Goal: Information Seeking & Learning: Learn about a topic

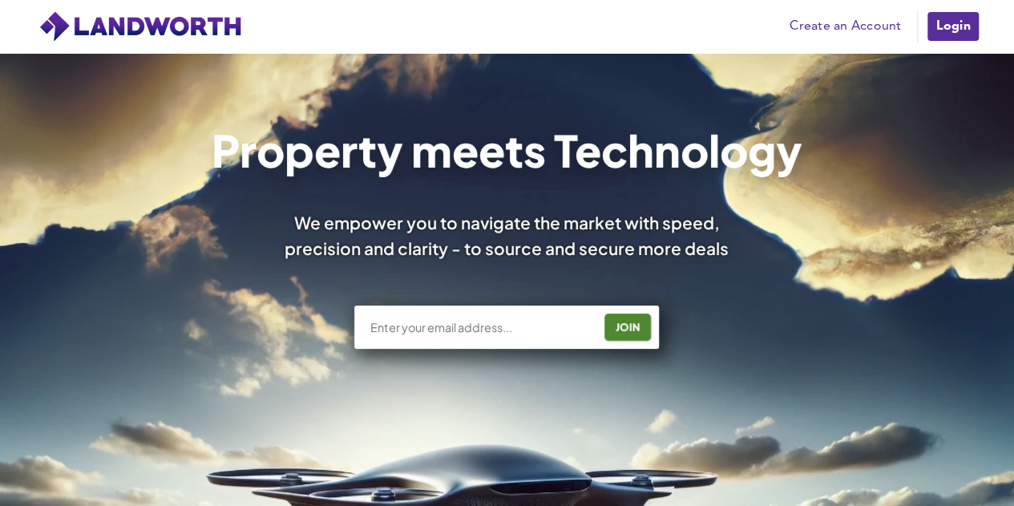
click at [959, 30] on link "Login" at bounding box center [952, 26] width 54 height 32
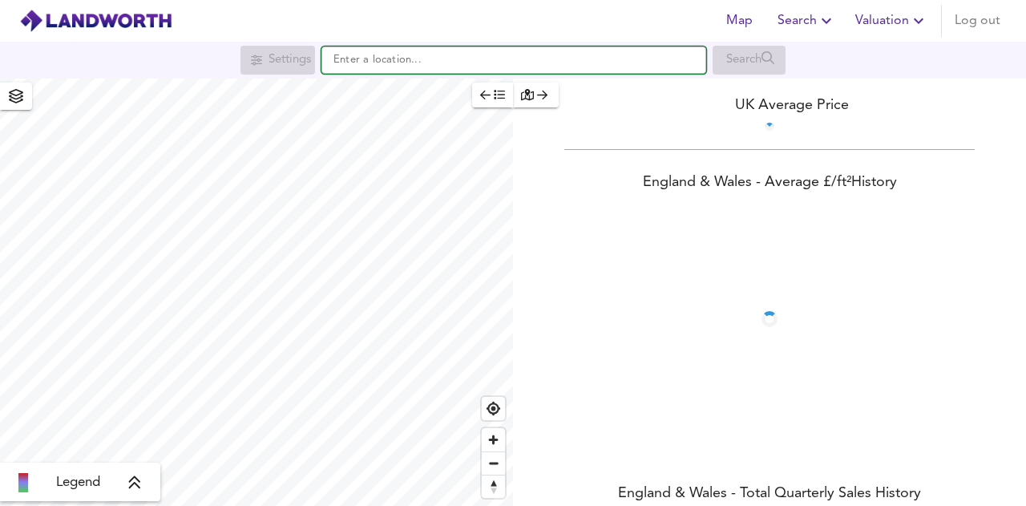
click at [462, 67] on input "text" at bounding box center [513, 59] width 385 height 27
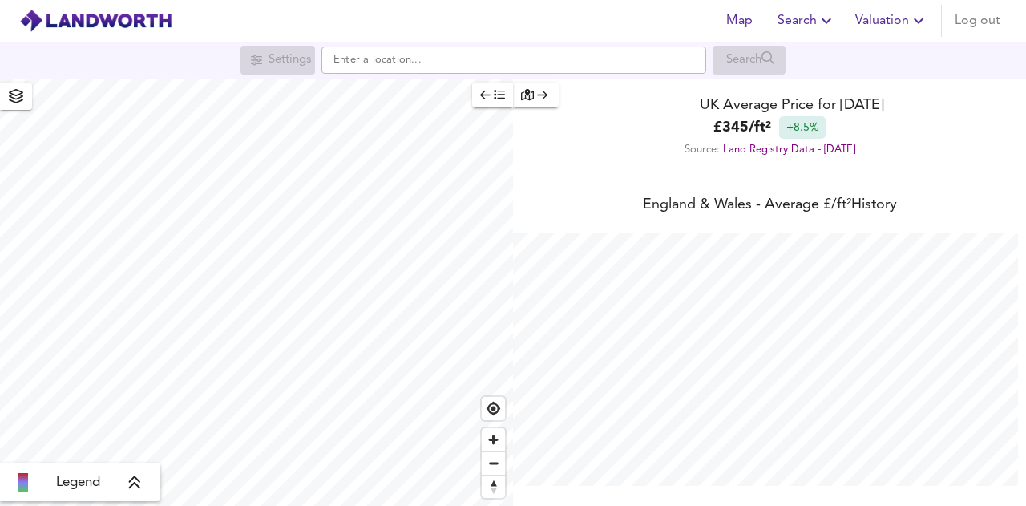
scroll to position [506, 1026]
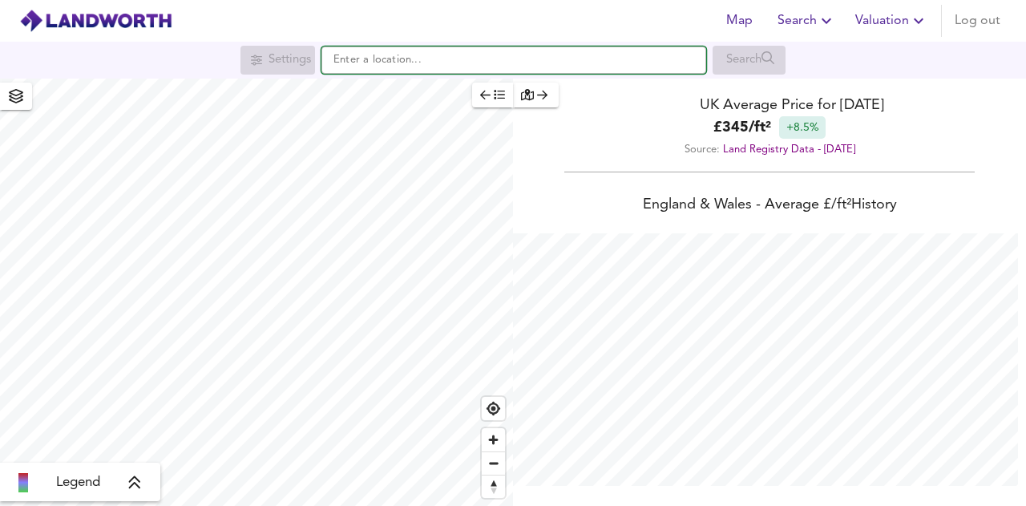
click at [506, 71] on input "text" at bounding box center [513, 59] width 385 height 27
paste input "EN5 4AZ"
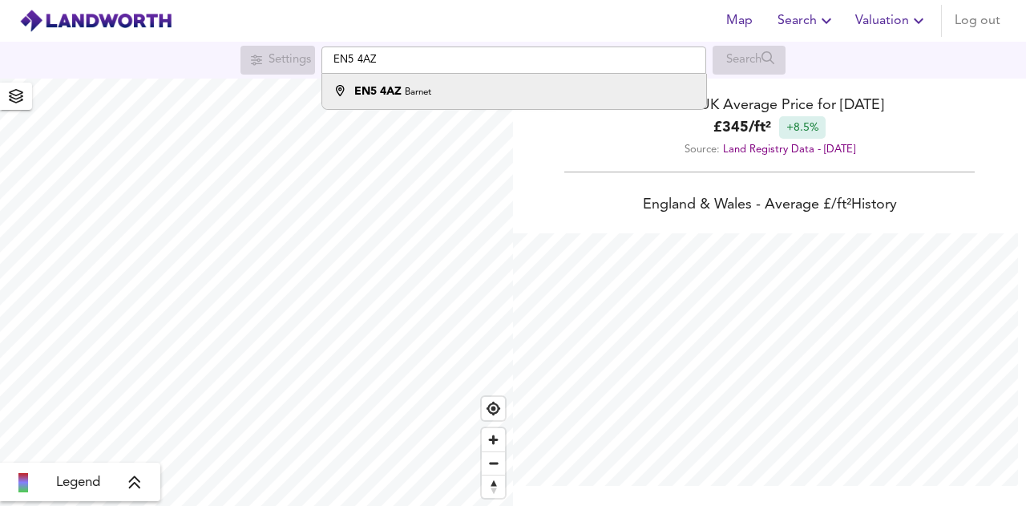
click at [478, 102] on li "EN5 4AZ Barnet" at bounding box center [513, 91] width 383 height 35
type input "Barnet EN5 4AZ"
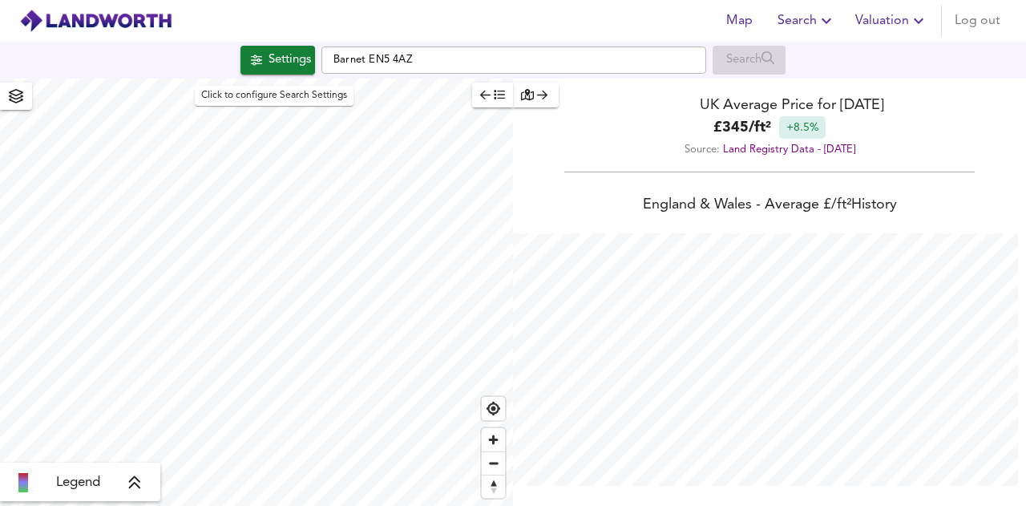
click at [284, 58] on div "Settings" at bounding box center [289, 60] width 42 height 21
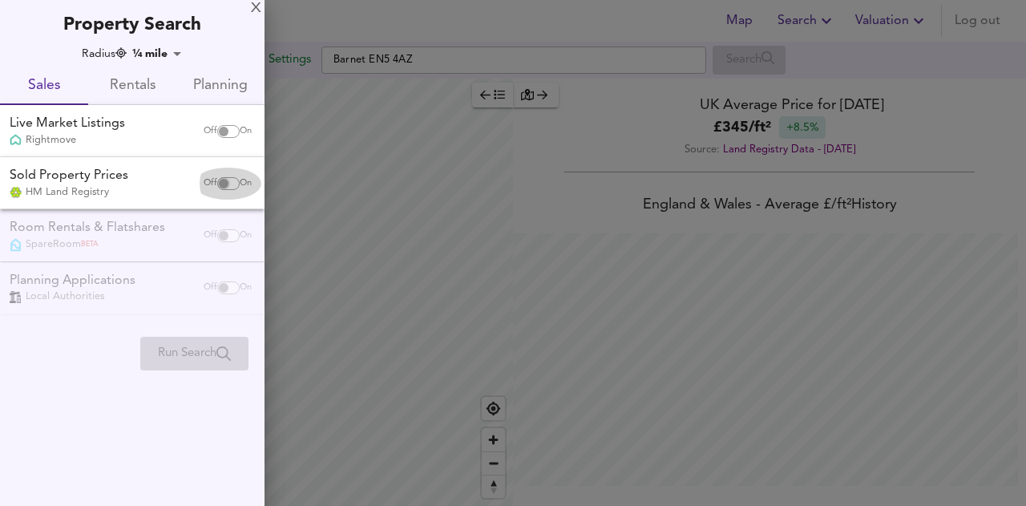
click at [221, 185] on input "checkbox" at bounding box center [223, 183] width 38 height 13
checkbox input "true"
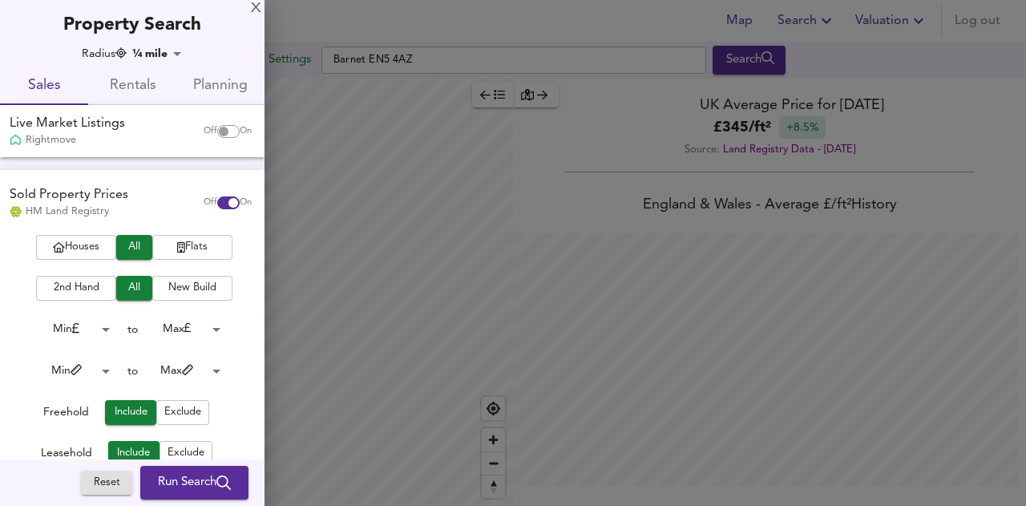
click at [177, 251] on icon "button" at bounding box center [181, 247] width 8 height 10
click at [172, 286] on span "New Build" at bounding box center [192, 288] width 64 height 18
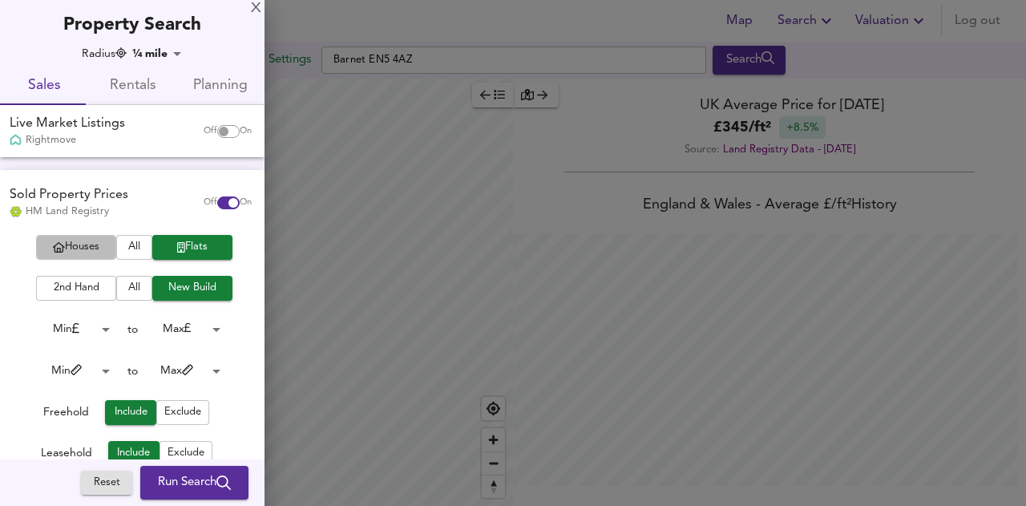
click at [93, 244] on span "Houses" at bounding box center [76, 247] width 64 height 18
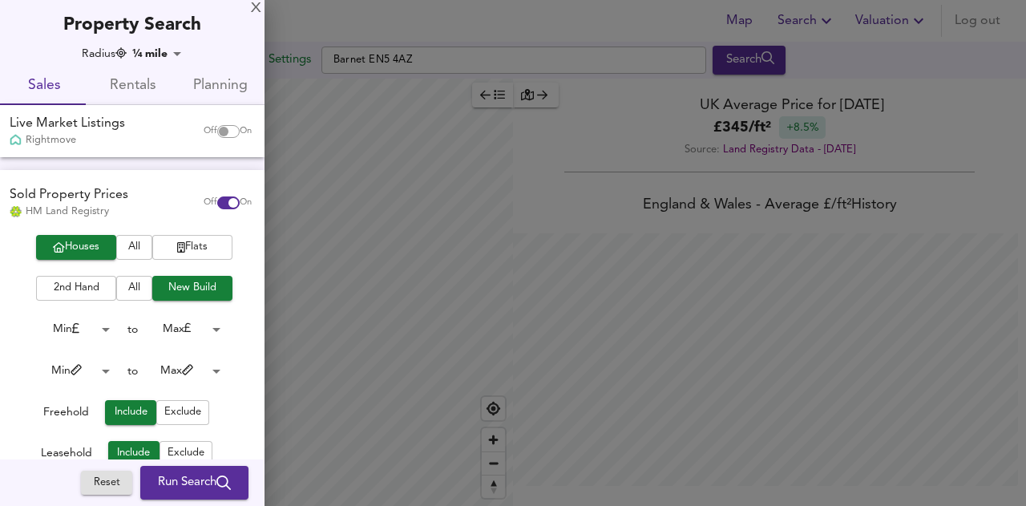
checkbox input "false"
checkbox input "true"
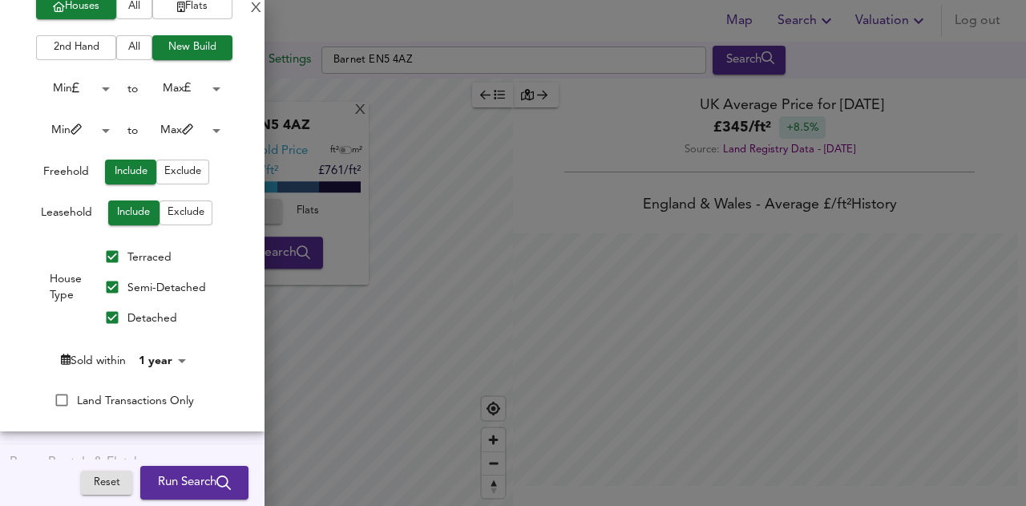
scroll to position [320, 0]
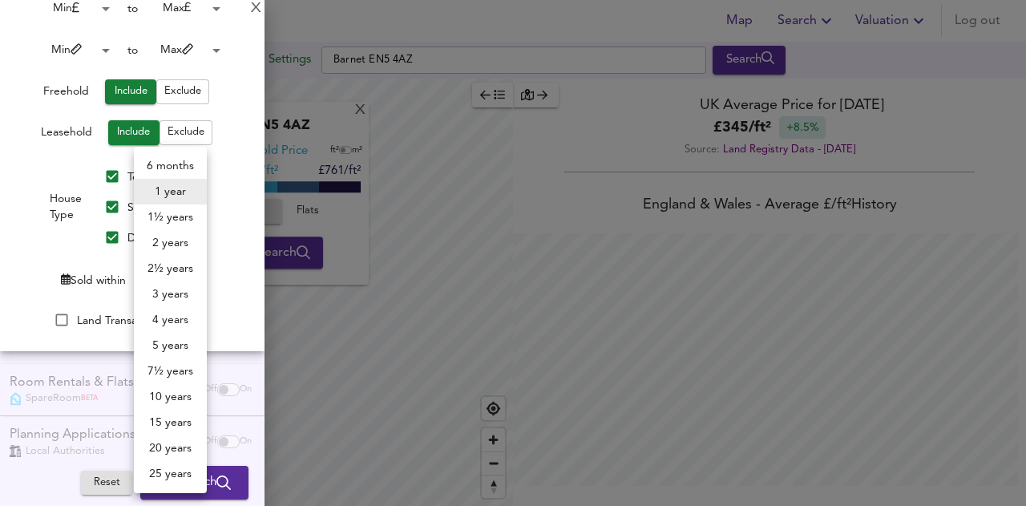
click at [165, 286] on body "Map Search Valuation Log out Settings Barnet EN5 4AZ Search X Barnet EN5 4AZ Av…" at bounding box center [513, 253] width 1026 height 506
click at [167, 253] on li "2 years" at bounding box center [170, 243] width 73 height 26
type input "24"
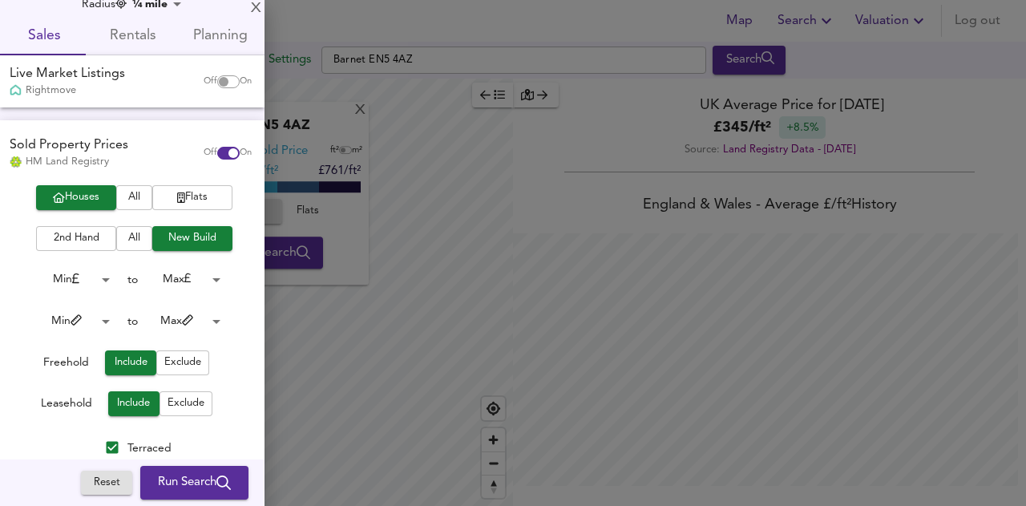
scroll to position [0, 0]
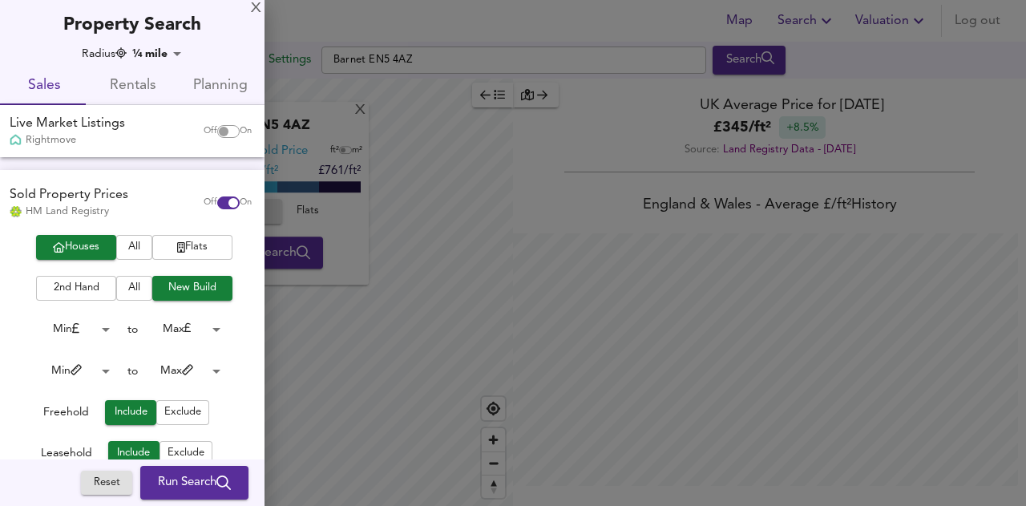
click at [168, 58] on body "Map Search Valuation Log out Settings Barnet EN5 4AZ Search X Barnet EN5 4AZ Av…" at bounding box center [513, 253] width 1026 height 506
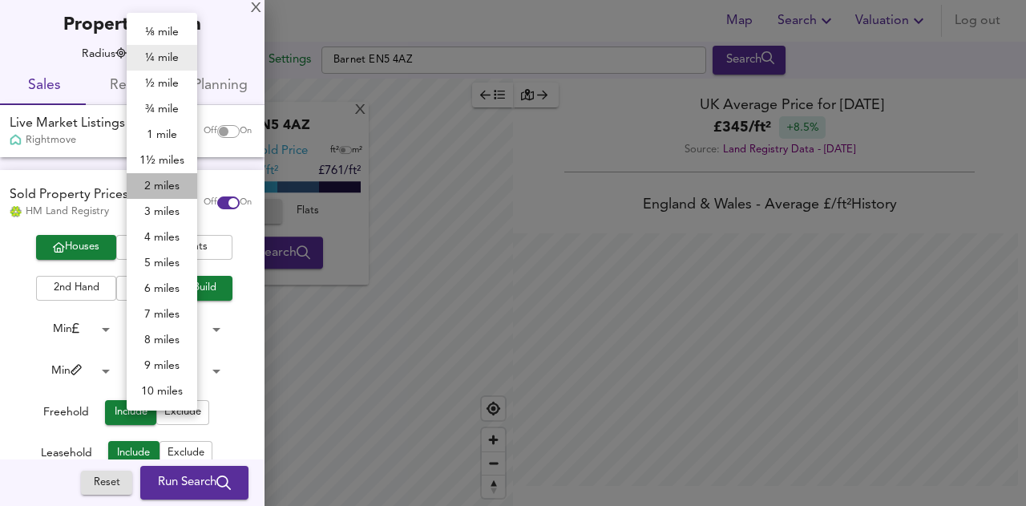
drag, startPoint x: 149, startPoint y: 183, endPoint x: 158, endPoint y: 289, distance: 106.1
click at [148, 183] on li "2 miles" at bounding box center [162, 186] width 71 height 26
type input "3218"
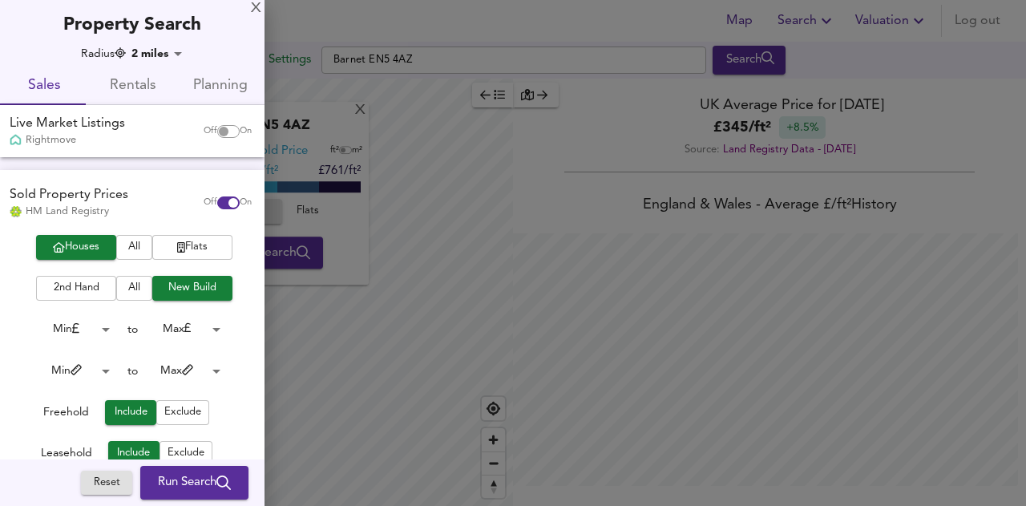
click at [188, 482] on span "Run Search" at bounding box center [194, 482] width 73 height 21
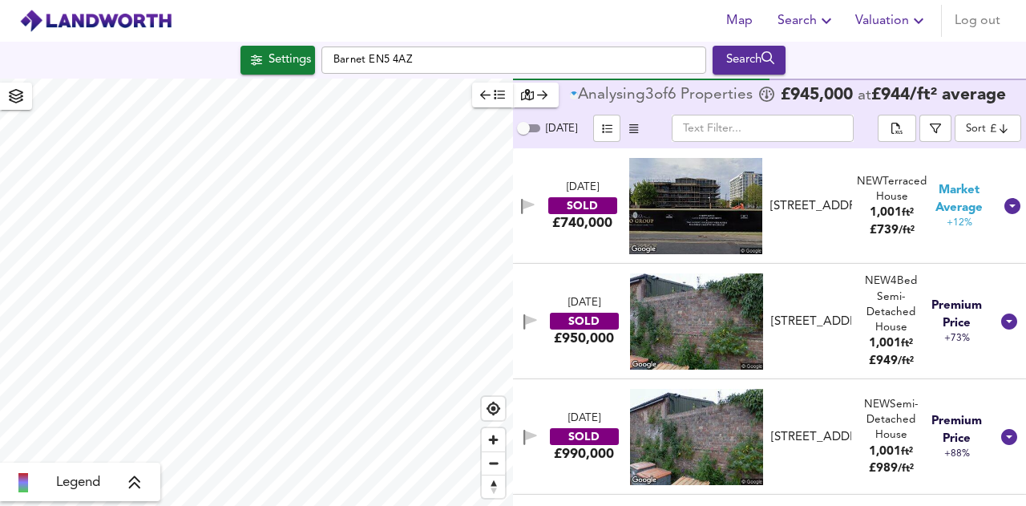
click at [987, 133] on body "Map Search Valuation Log out Settings Barnet EN5 4AZ Search Legend Analysing 3 …" at bounding box center [513, 253] width 1026 height 506
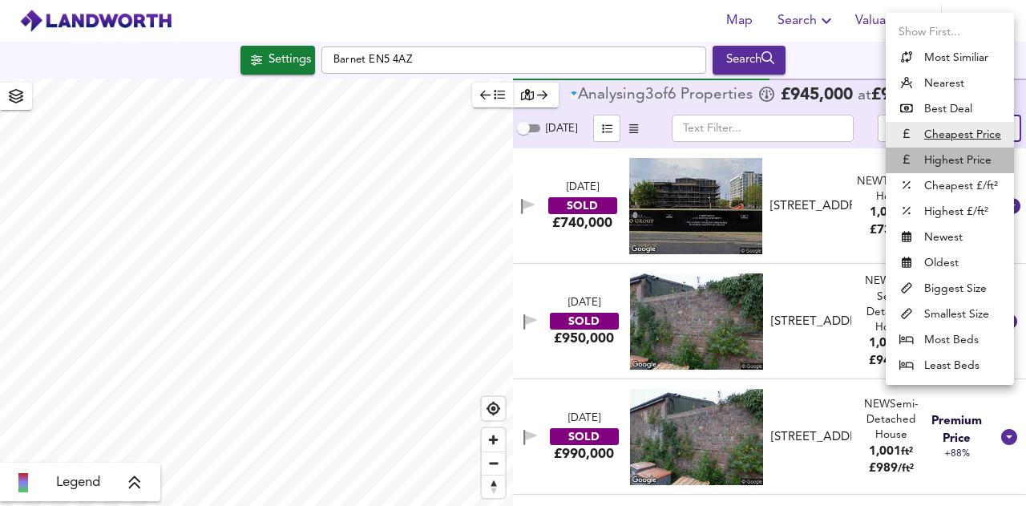
click at [947, 156] on li "Highest Price" at bounding box center [949, 160] width 128 height 26
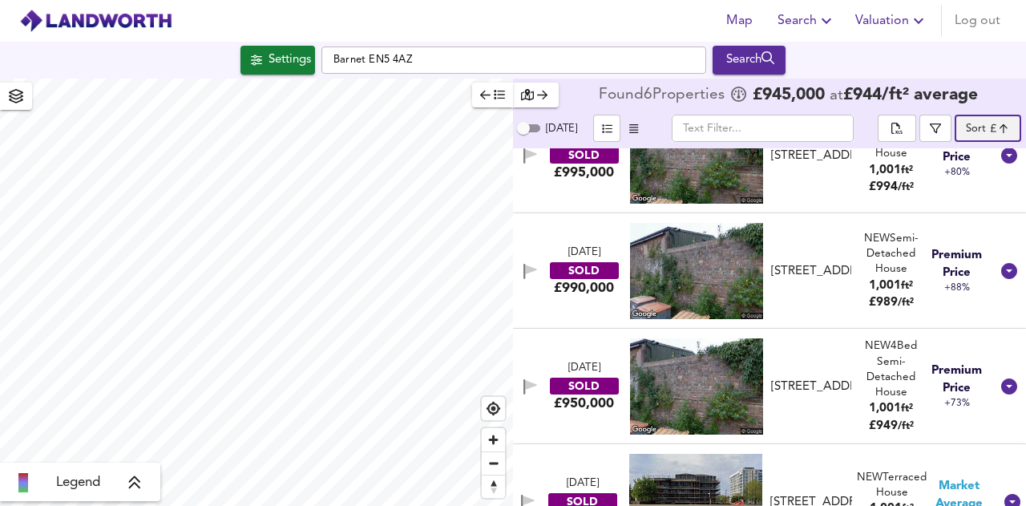
scroll to position [255, 0]
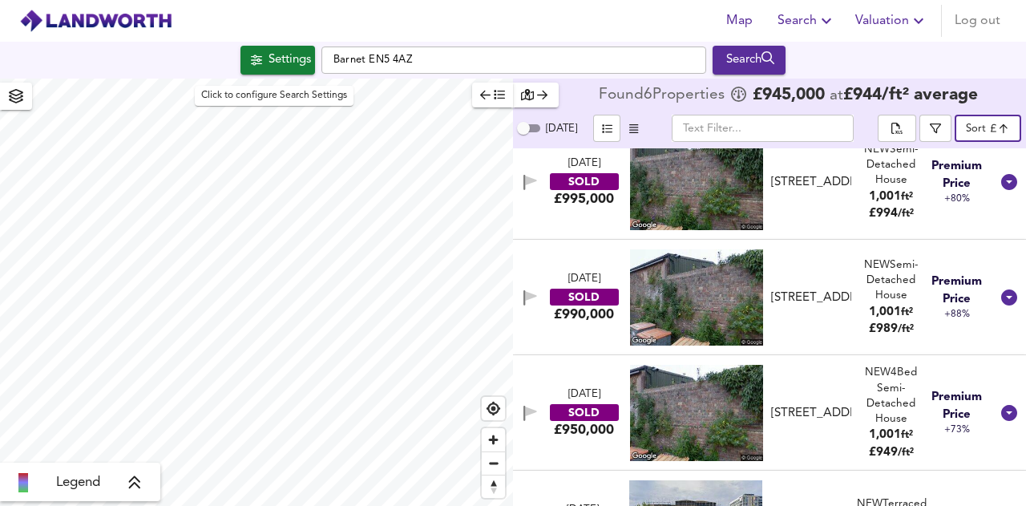
click at [279, 62] on div "Settings" at bounding box center [289, 60] width 42 height 21
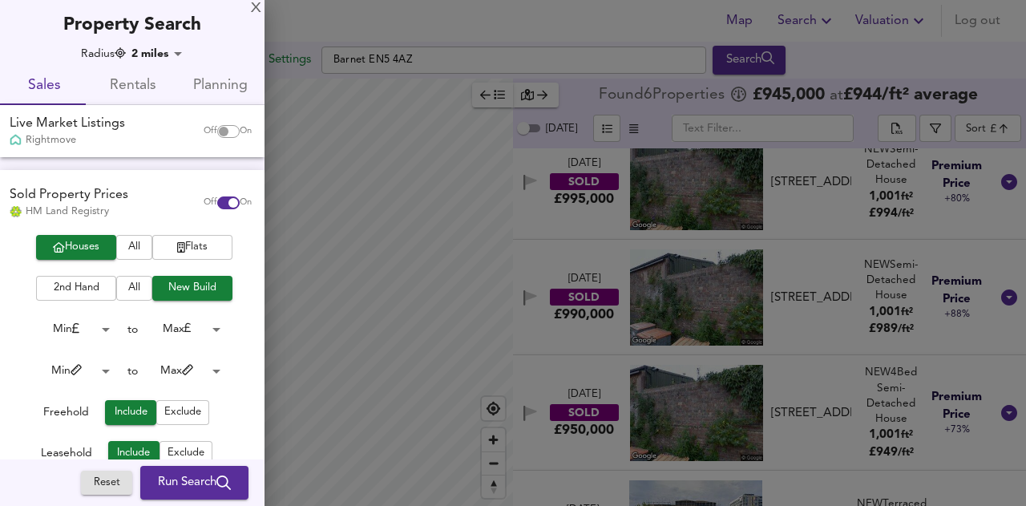
click at [130, 287] on span "All" at bounding box center [134, 288] width 20 height 18
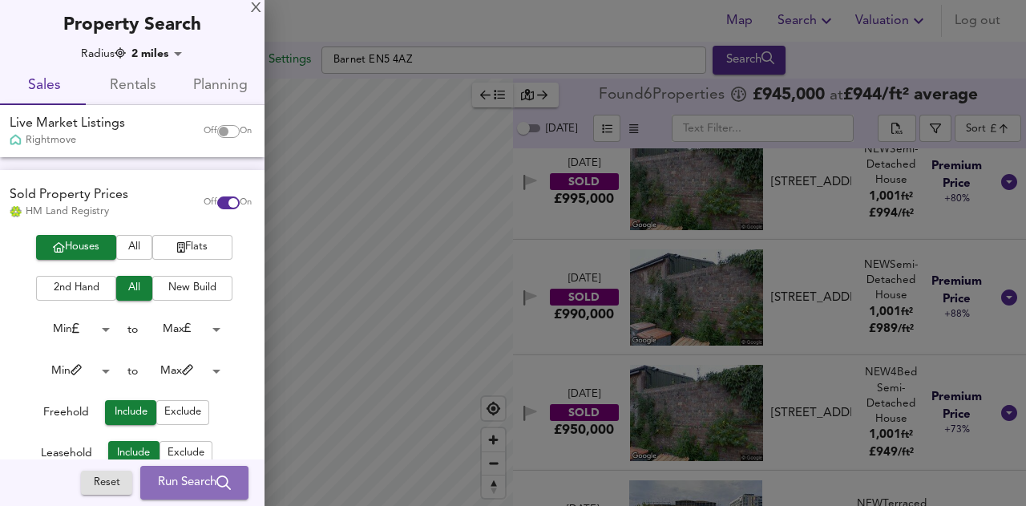
click at [199, 479] on span "Run Search" at bounding box center [194, 482] width 73 height 21
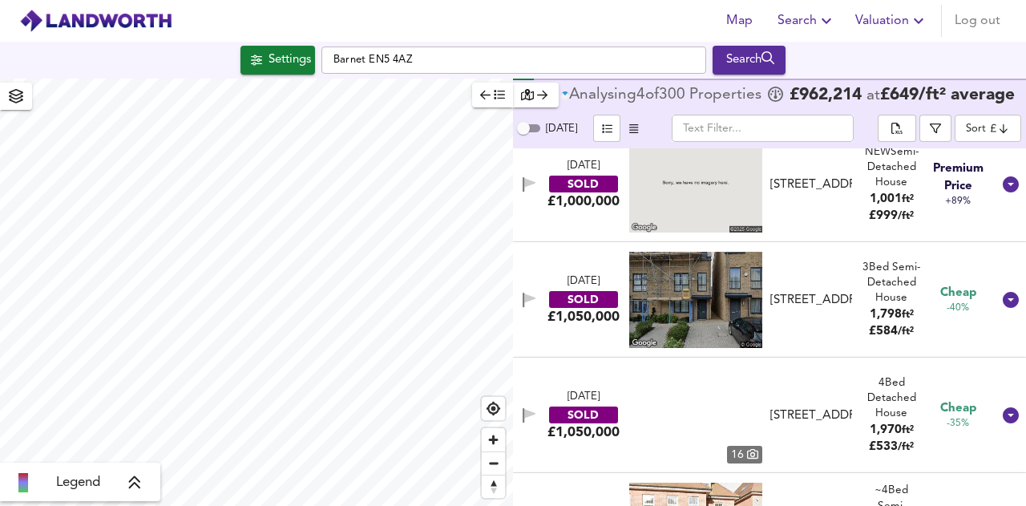
scroll to position [8041, 0]
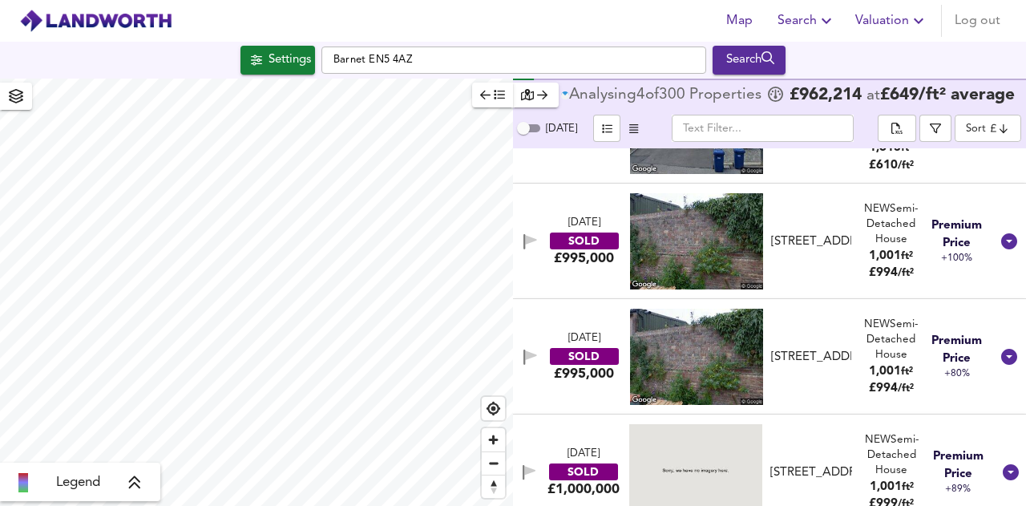
click at [987, 129] on body "Map Search Valuation Log out Settings Barnet EN5 4AZ Search Legend Analysing 4 …" at bounding box center [513, 253] width 1026 height 506
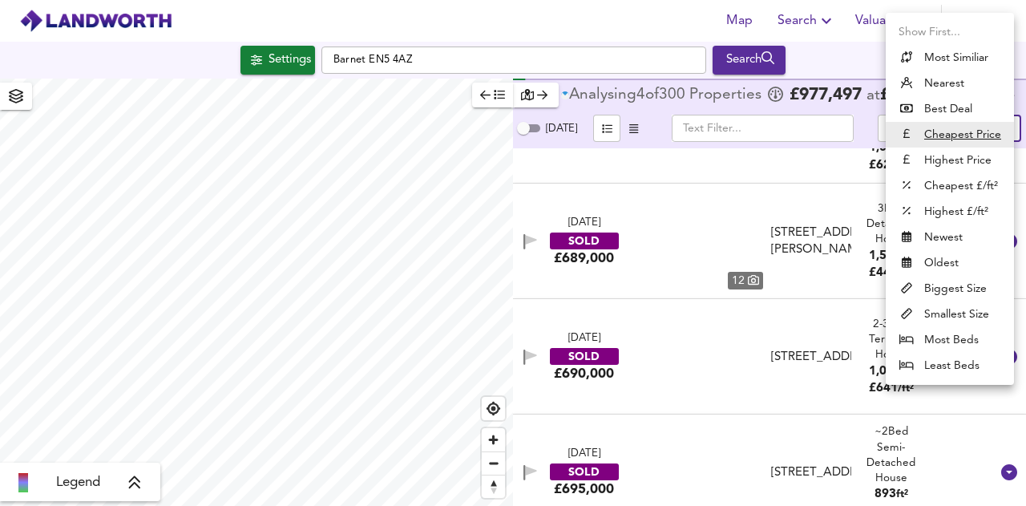
scroll to position [13809, 0]
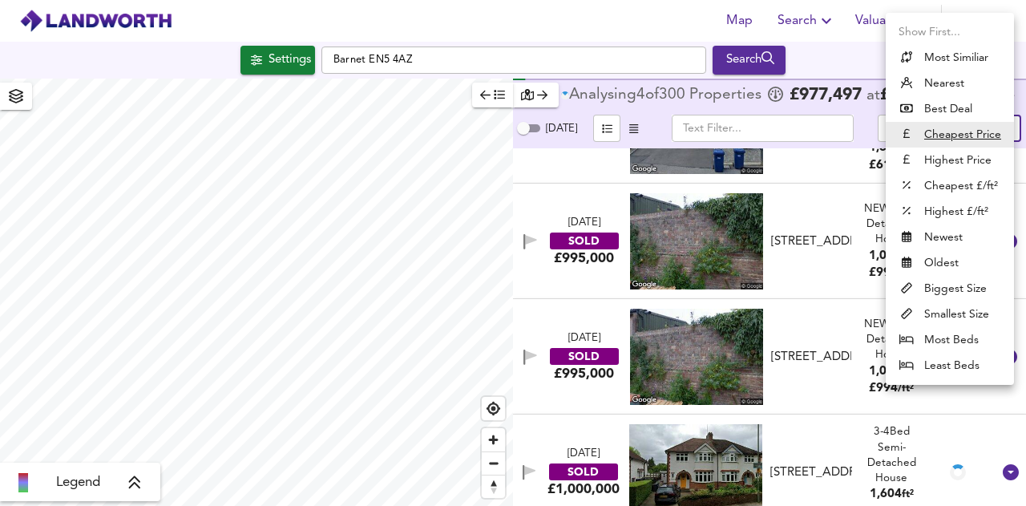
click at [944, 208] on li "Highest £/ft²" at bounding box center [949, 212] width 128 height 26
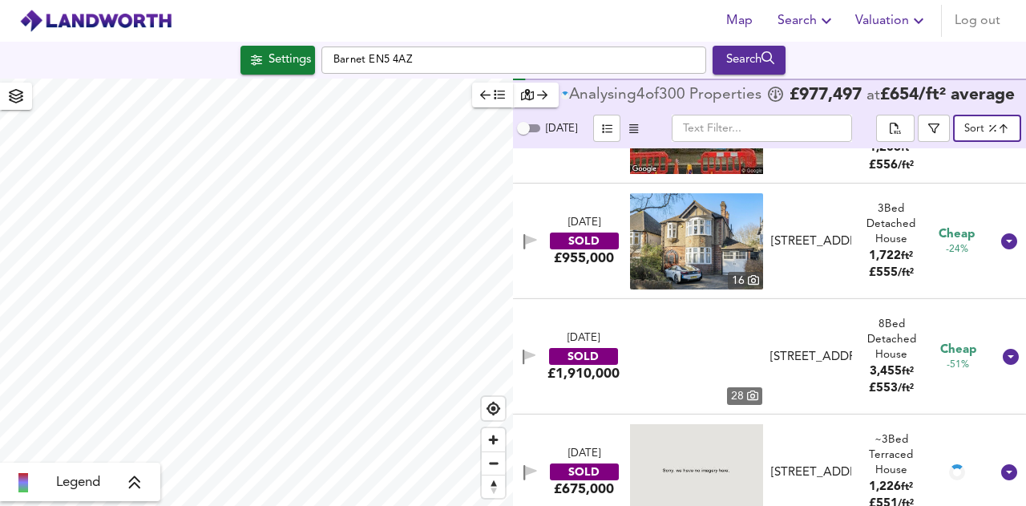
click at [983, 134] on body "Map Search Valuation Log out Settings Barnet EN5 4AZ Search Legend Analysing 4 …" at bounding box center [513, 253] width 1026 height 506
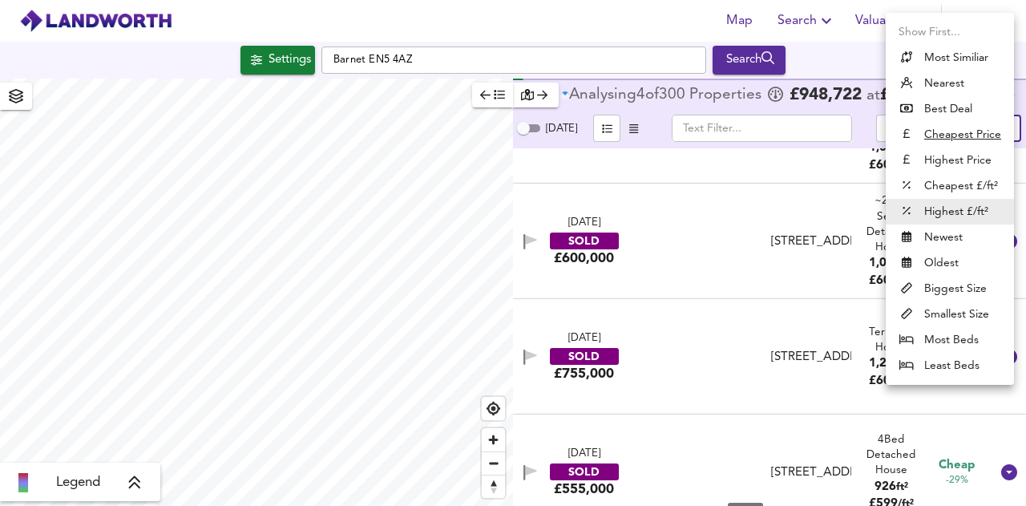
scroll to position [17155, 0]
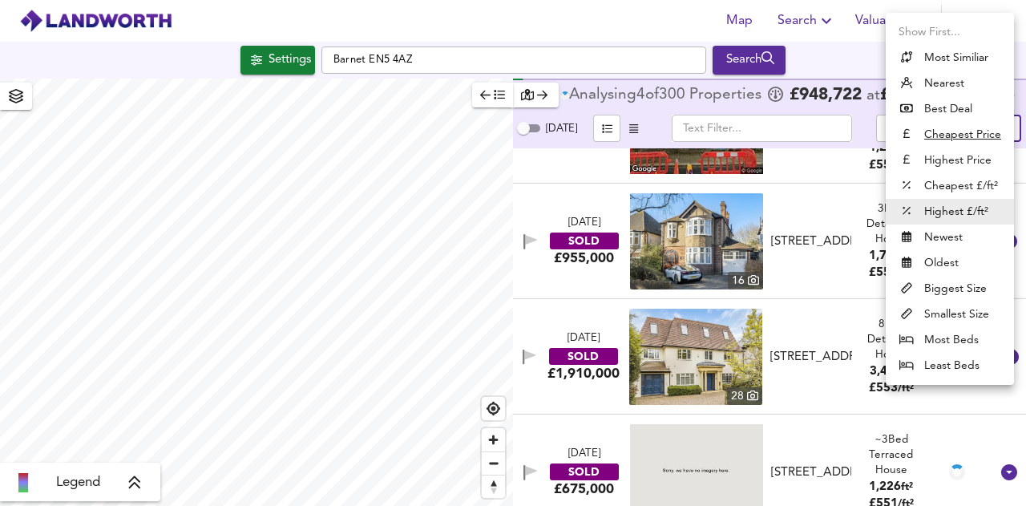
click at [957, 159] on li "Highest Price" at bounding box center [949, 160] width 128 height 26
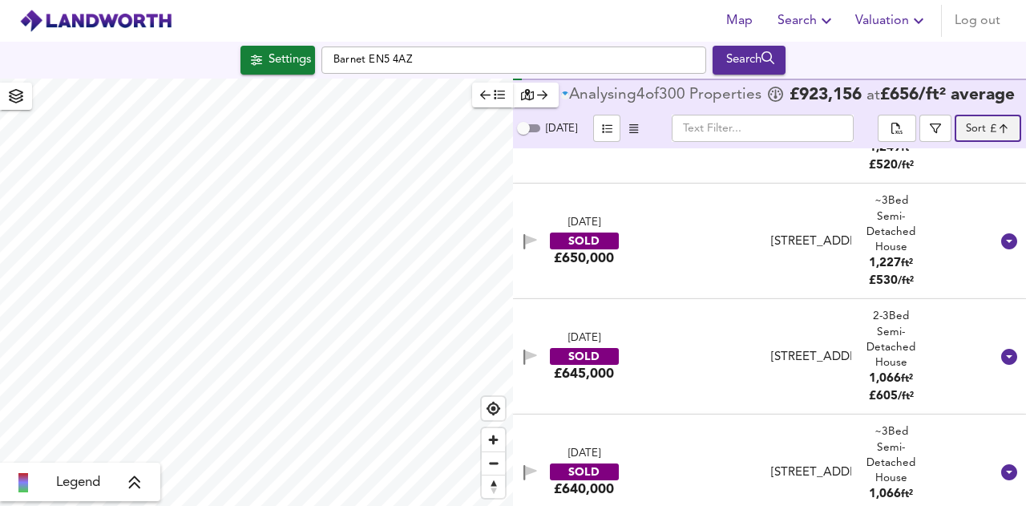
type input "expensive"
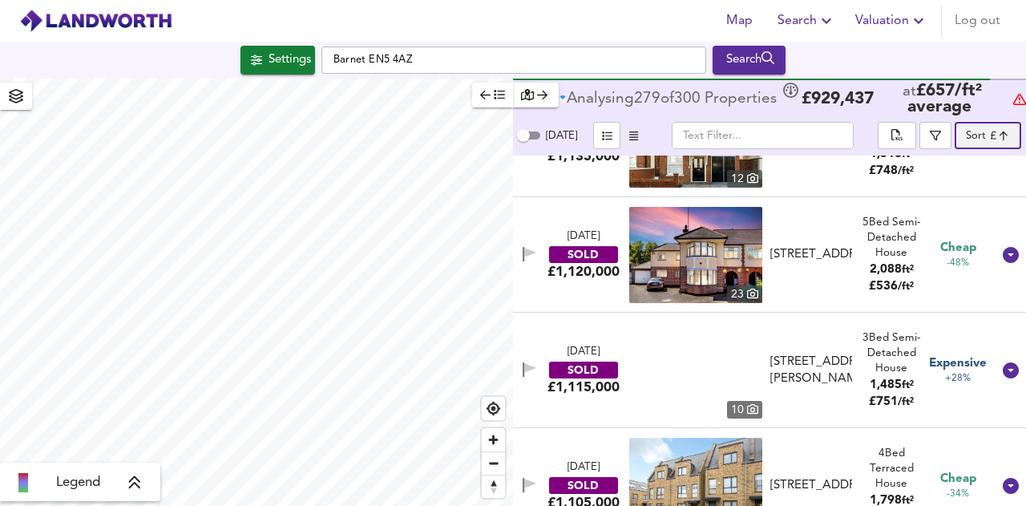
scroll to position [6730, 0]
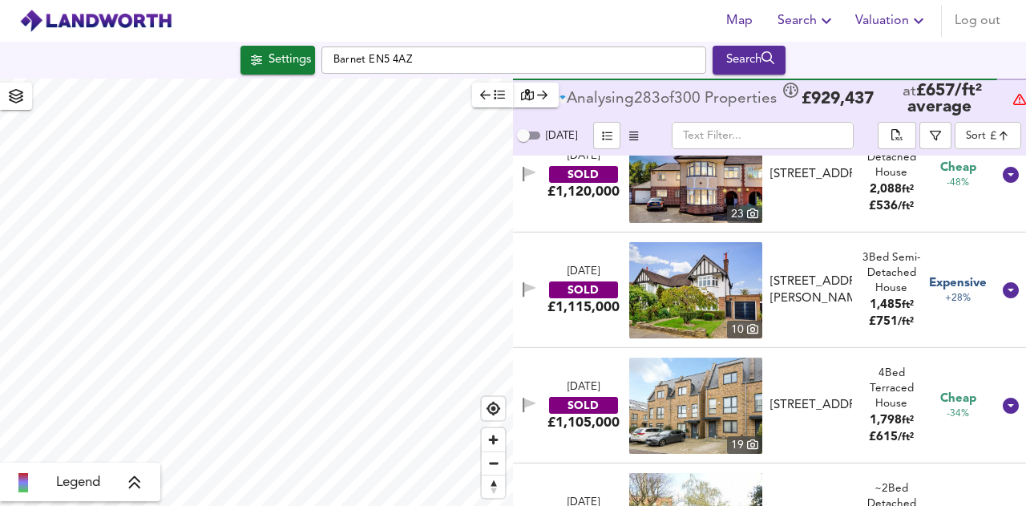
click at [809, 397] on div "[STREET_ADDRESS]" at bounding box center [811, 405] width 82 height 17
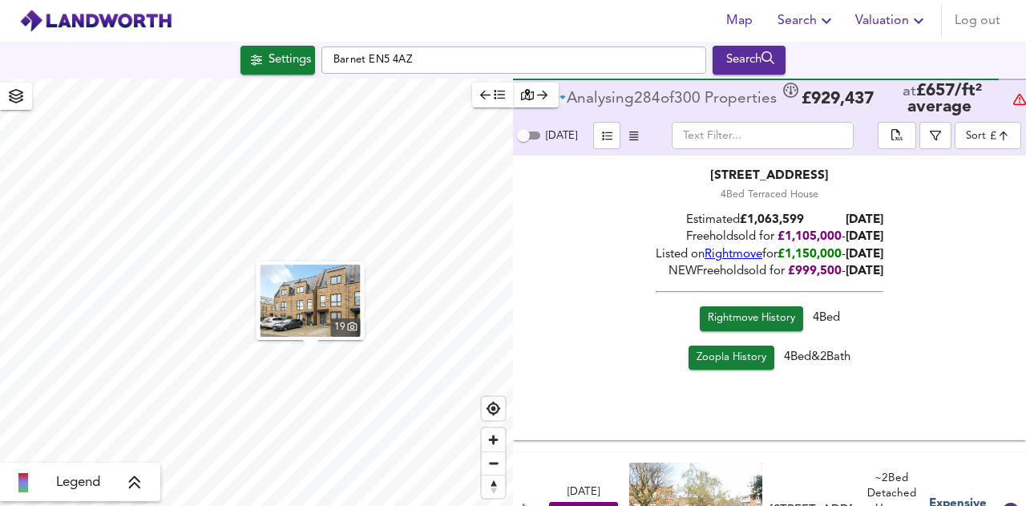
scroll to position [7211, 0]
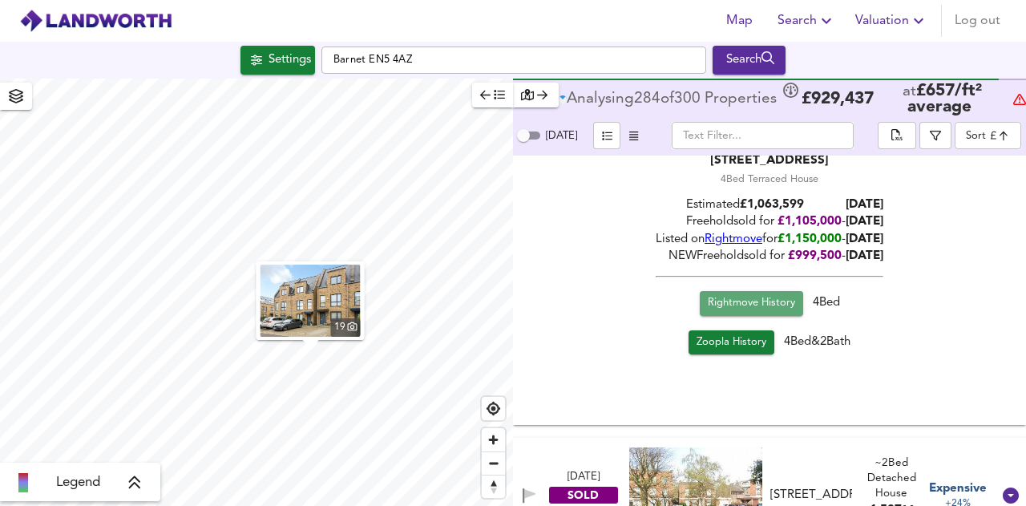
click at [744, 304] on span "Rightmove History" at bounding box center [750, 303] width 87 height 18
